Goal: Information Seeking & Learning: Learn about a topic

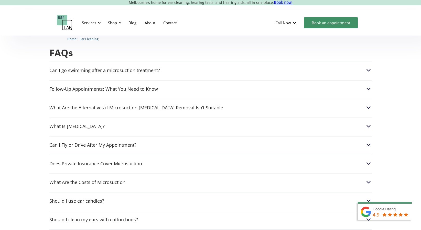
scroll to position [1456, 0]
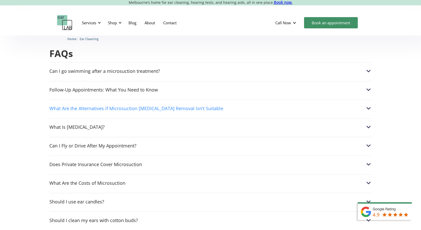
click at [105, 106] on div "What Are the Alternatives if Microsuction Earwax Removal Isn’t Suitable" at bounding box center [136, 108] width 174 height 5
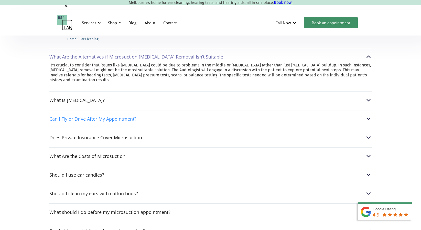
scroll to position [1508, 0]
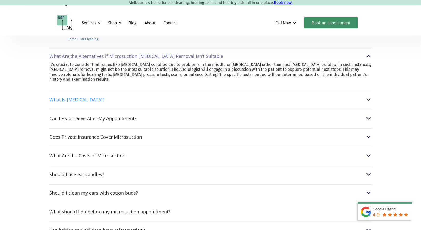
click at [63, 97] on div "What Is Earwax?" at bounding box center [76, 99] width 55 height 5
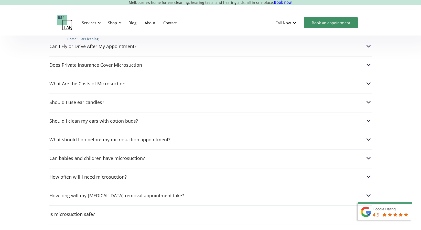
scroll to position [1573, 0]
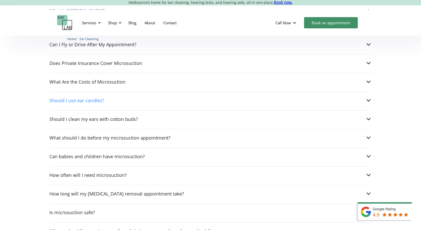
click at [61, 98] on div "Should I use ear candles?" at bounding box center [76, 100] width 55 height 5
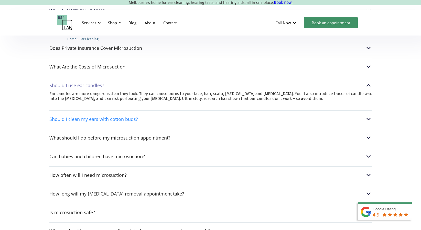
click at [58, 117] on div "Should I clean my ears with cotton buds?" at bounding box center [93, 119] width 89 height 5
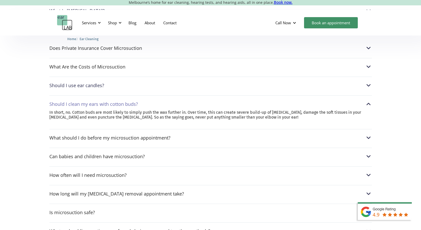
scroll to position [1574, 0]
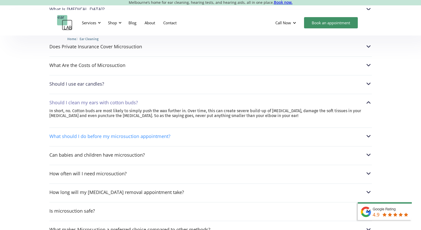
click at [83, 134] on div "What should I do before my microsuction appointment?" at bounding box center [109, 136] width 121 height 5
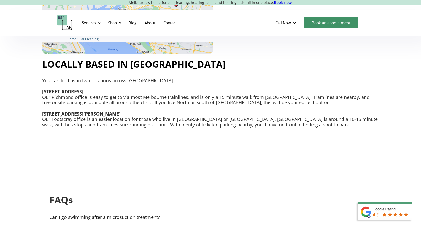
scroll to position [1307, 0]
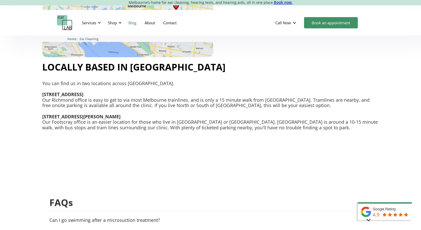
click at [132, 20] on link "Blog" at bounding box center [132, 22] width 16 height 15
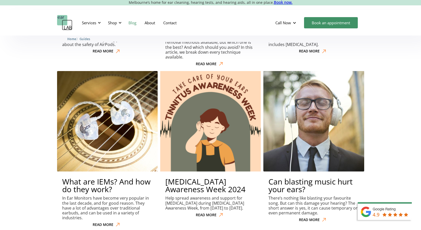
scroll to position [1393, 0]
click at [183, 178] on h2 "[MEDICAL_DATA] Awareness Week 2024" at bounding box center [210, 185] width 90 height 15
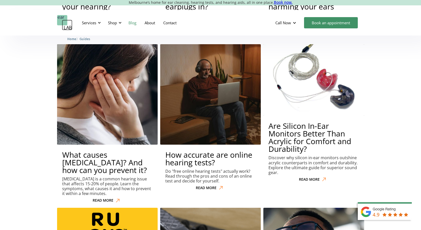
scroll to position [1906, 0]
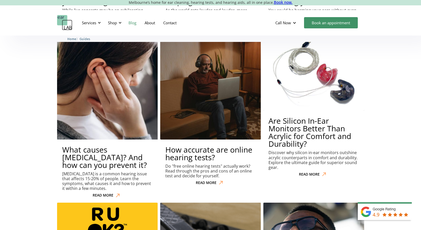
click at [89, 146] on h2 "What causes [MEDICAL_DATA]? And how can you prevent it?" at bounding box center [107, 157] width 90 height 23
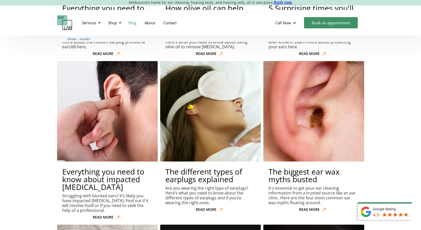
scroll to position [2372, 0]
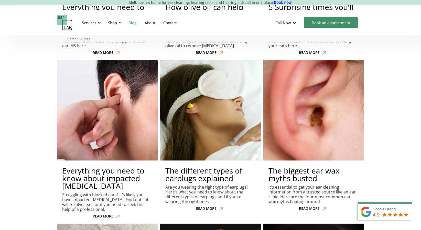
click at [313, 207] on div "READ MORE" at bounding box center [309, 209] width 21 height 4
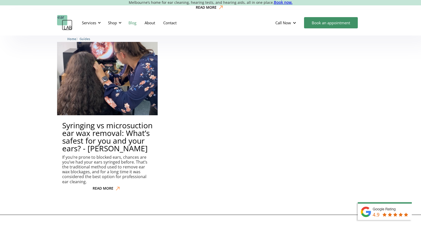
scroll to position [2916, 0]
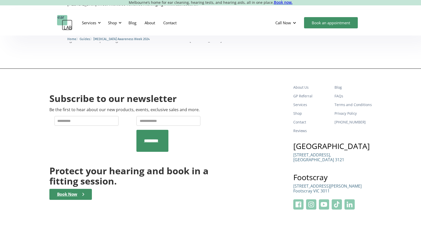
scroll to position [488, 0]
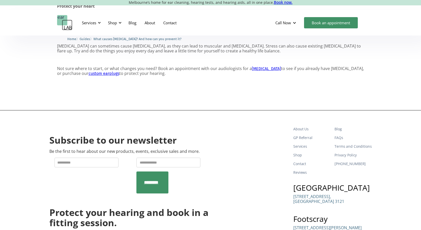
scroll to position [790, 0]
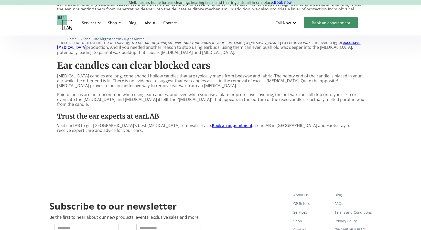
scroll to position [346, 0]
